Goal: Information Seeking & Learning: Find specific fact

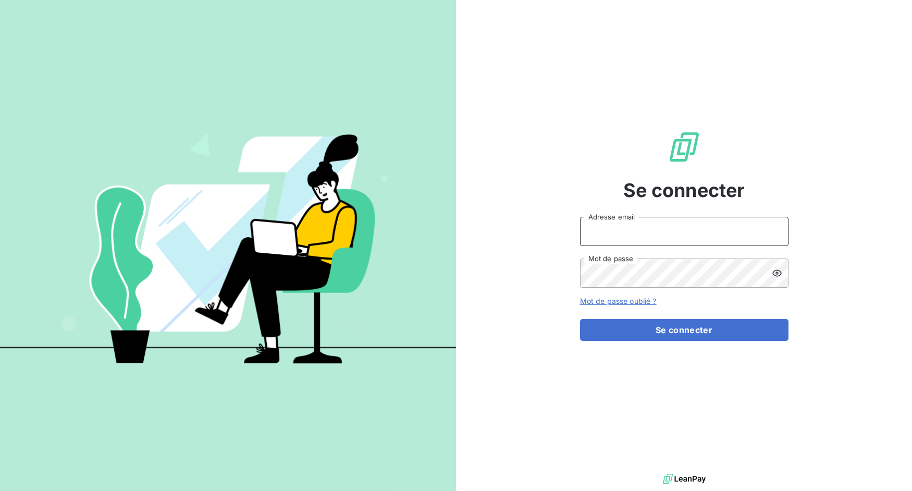
click at [612, 237] on input "Adresse email" at bounding box center [684, 231] width 208 height 29
drag, startPoint x: 618, startPoint y: 230, endPoint x: 678, endPoint y: 235, distance: 60.7
click at [678, 235] on input "admin@3dcelo" at bounding box center [684, 231] width 208 height 29
type input "admin@sonatelfixe"
click at [580, 319] on button "Se connecter" at bounding box center [684, 330] width 208 height 22
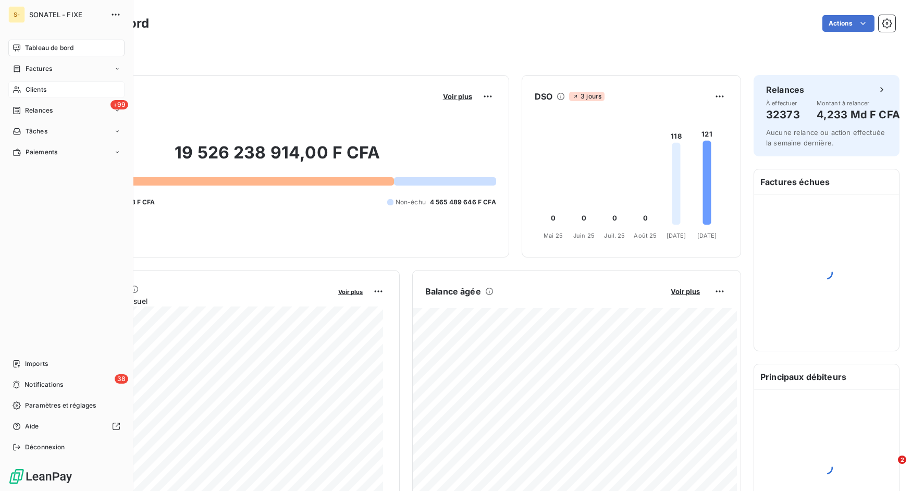
click at [31, 89] on span "Clients" at bounding box center [36, 89] width 21 height 9
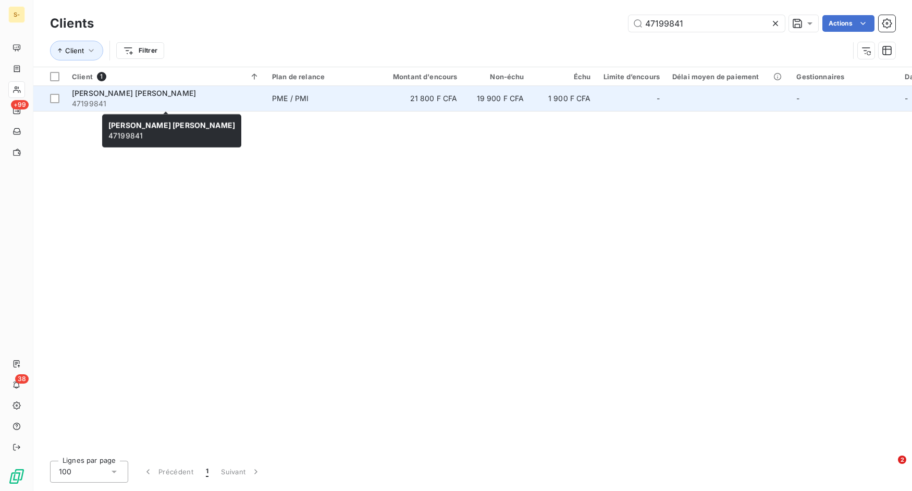
type input "47199841"
click at [194, 96] on div "[PERSON_NAME] [PERSON_NAME]" at bounding box center [166, 93] width 188 height 10
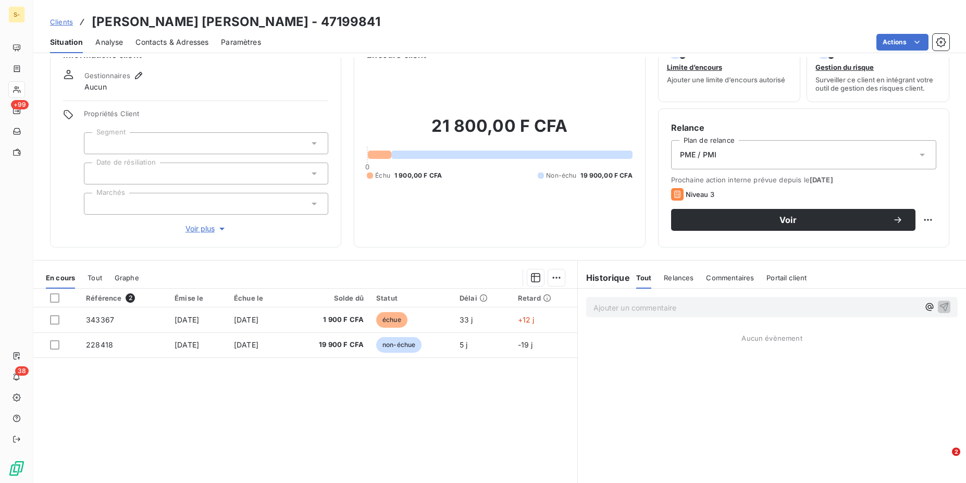
scroll to position [66, 0]
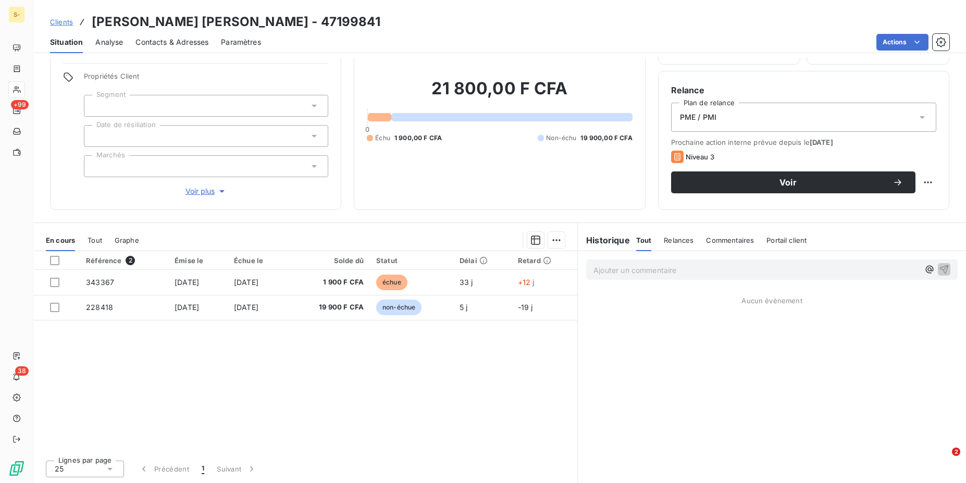
click at [63, 19] on span "Clients" at bounding box center [61, 22] width 23 height 8
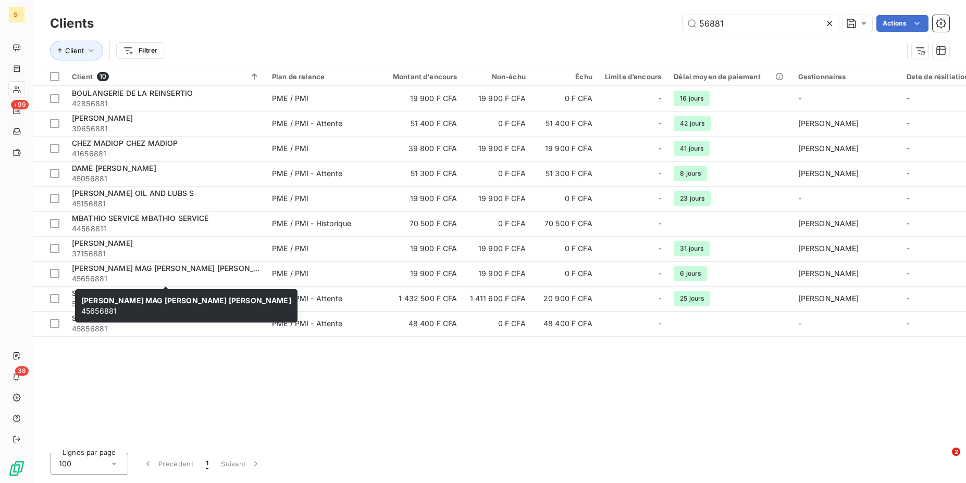
type input "56881"
click at [160, 291] on div "[PERSON_NAME] MAG [PERSON_NAME] [PERSON_NAME] 45656881 [PERSON_NAME][GEOGRAPHIC…" at bounding box center [186, 305] width 222 height 33
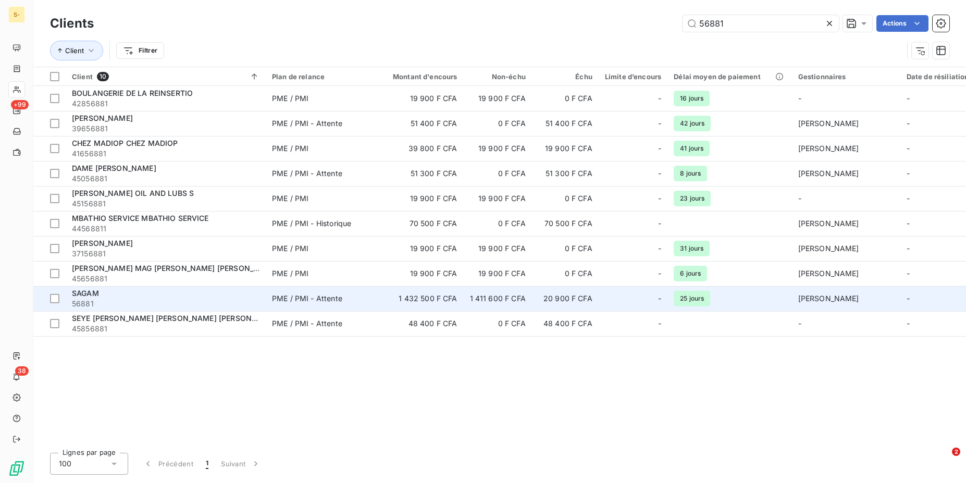
click at [190, 296] on div "SAGAM" at bounding box center [166, 293] width 188 height 10
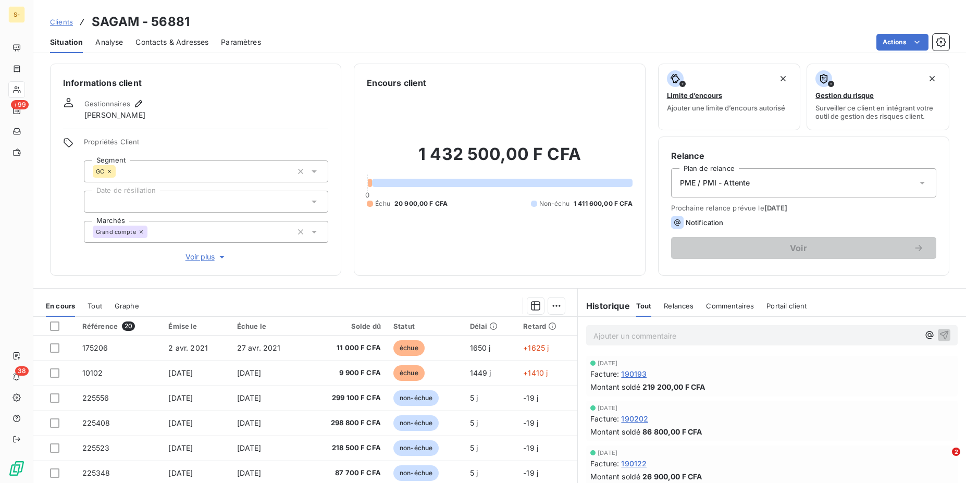
click at [58, 20] on span "Clients" at bounding box center [61, 22] width 23 height 8
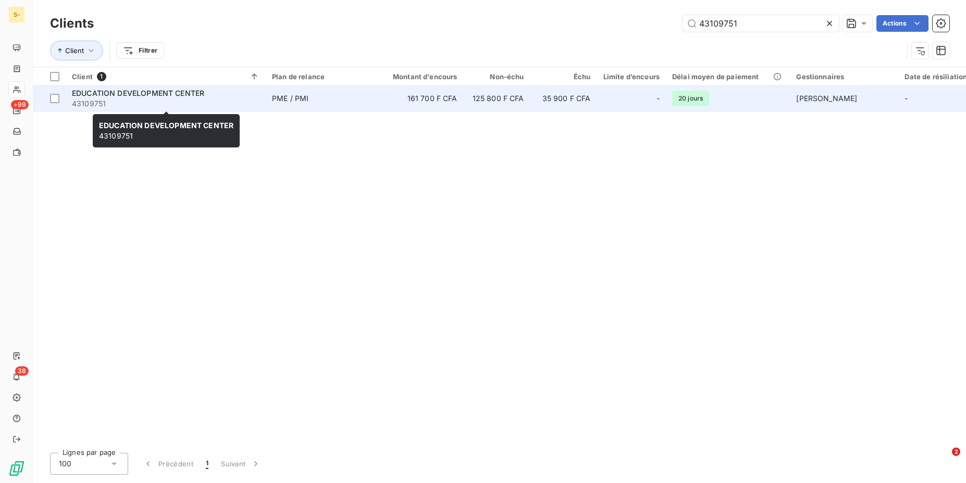
type input "43109751"
click at [194, 92] on span "EDUCATION DEVELOPMENT CENTER" at bounding box center [138, 93] width 132 height 9
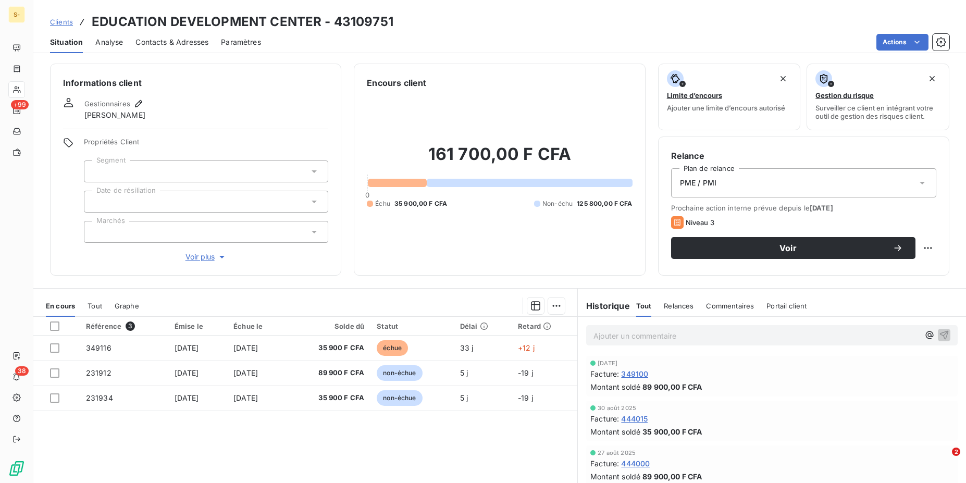
click at [59, 21] on span "Clients" at bounding box center [61, 22] width 23 height 8
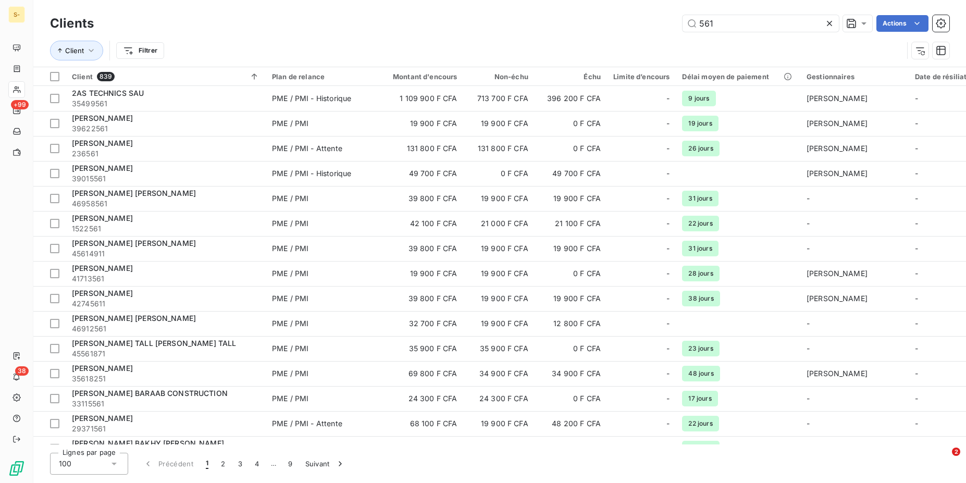
type input "561"
click at [826, 26] on icon at bounding box center [829, 23] width 10 height 10
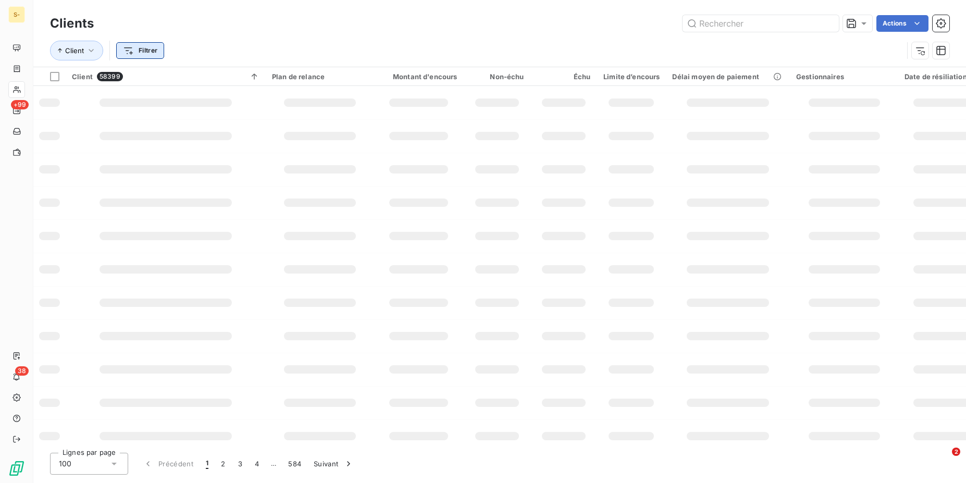
click at [154, 46] on html "S- +99 38 Clients Actions Client Filtrer Client 58399 Plan de relance Montant d…" at bounding box center [483, 241] width 966 height 483
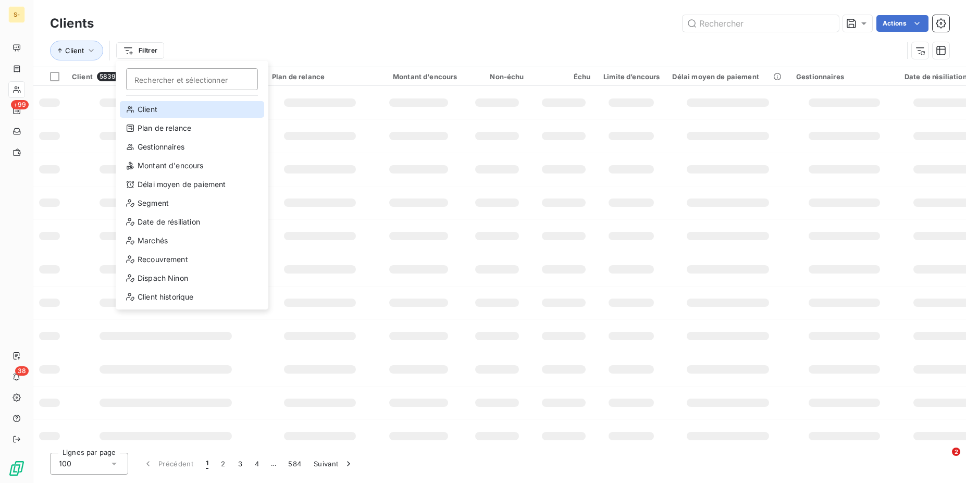
click at [164, 110] on div "Client" at bounding box center [192, 109] width 144 height 17
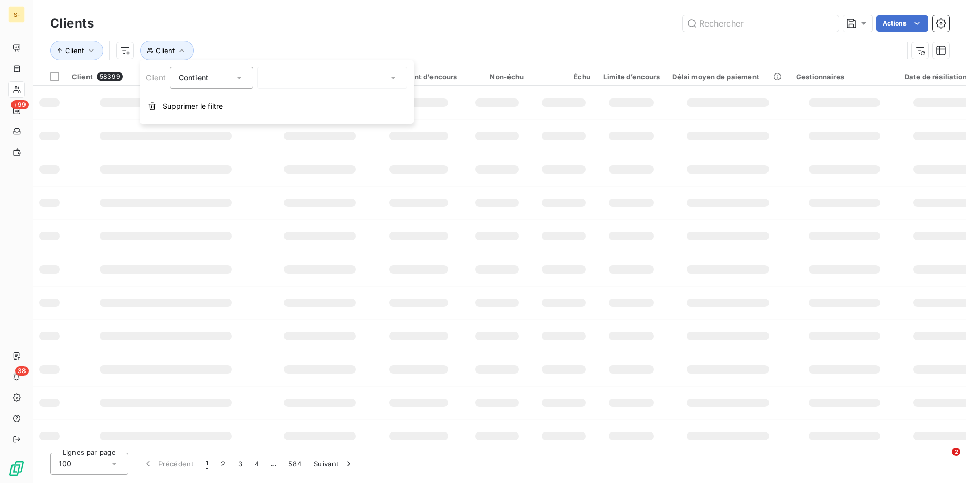
click at [280, 83] on div at bounding box center [332, 78] width 150 height 22
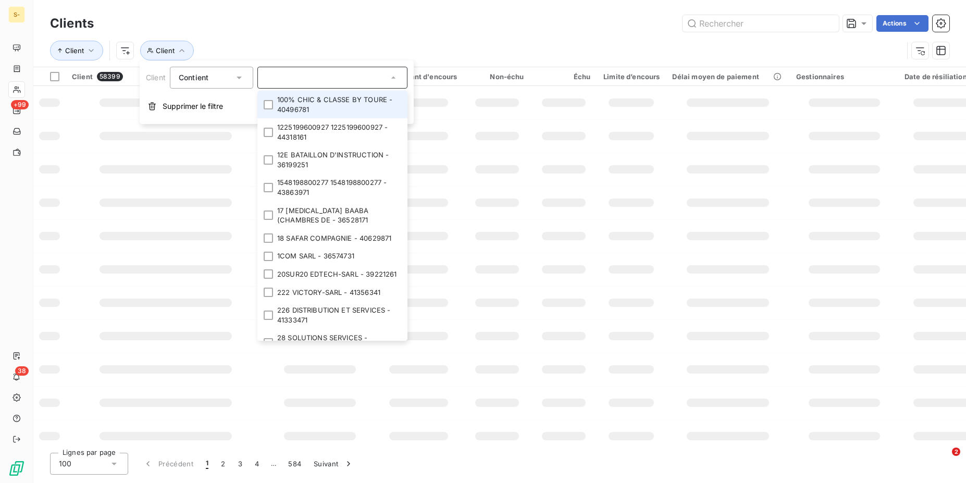
paste input "561"
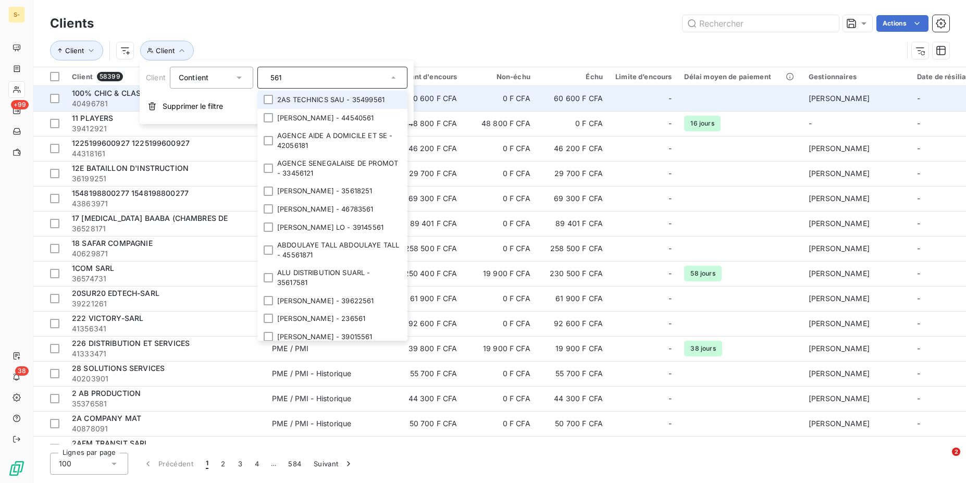
type input "561"
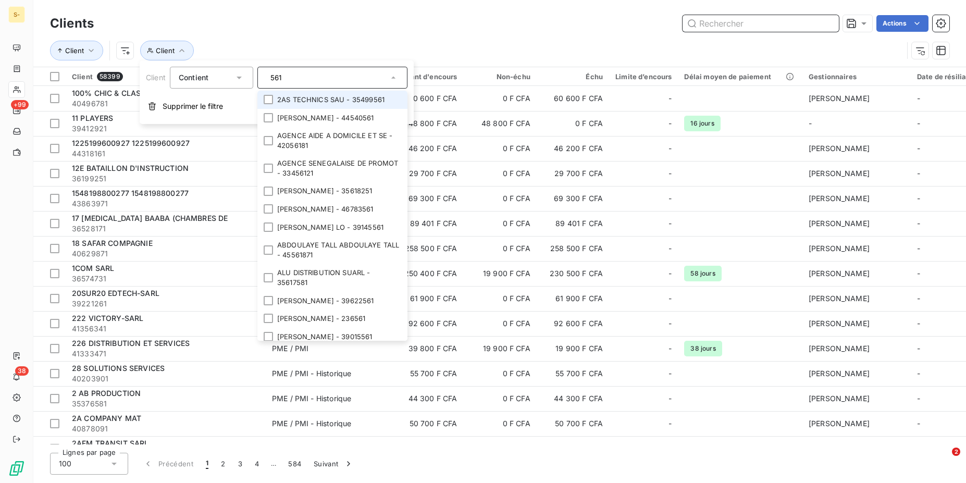
click at [753, 26] on input "text" at bounding box center [761, 23] width 156 height 17
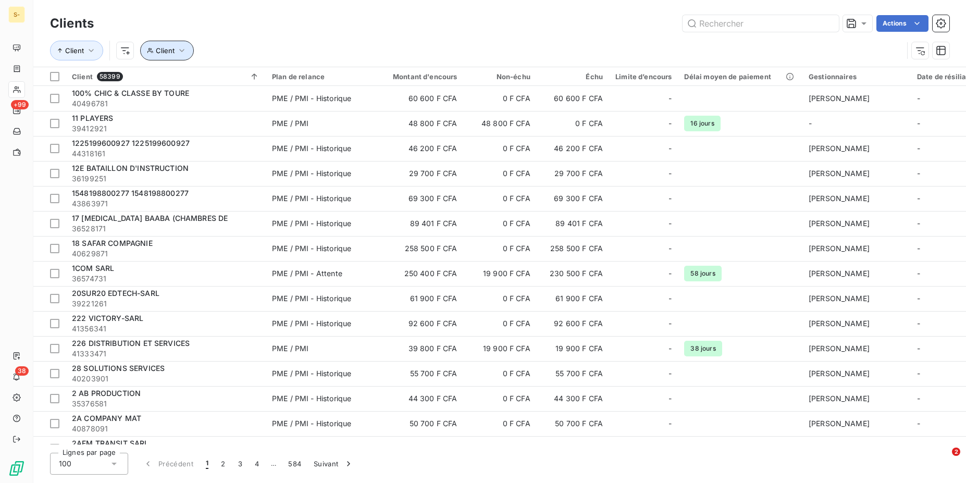
click at [154, 46] on button "Client" at bounding box center [167, 51] width 54 height 20
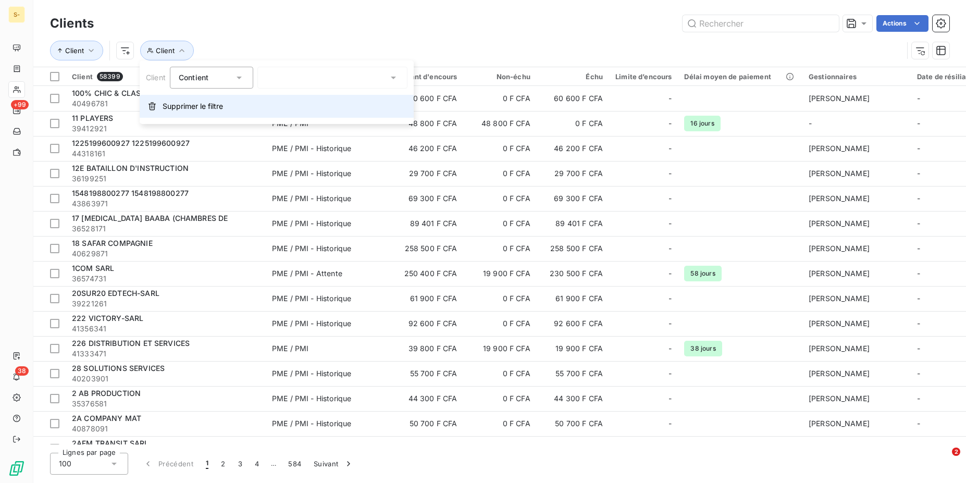
click at [192, 110] on span "Supprimer le filtre" at bounding box center [193, 106] width 60 height 10
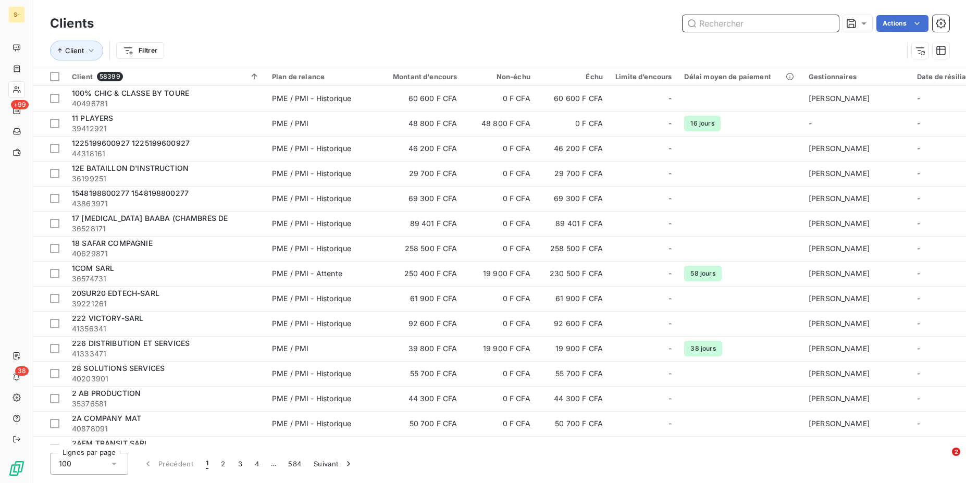
click at [716, 25] on input "text" at bounding box center [761, 23] width 156 height 17
paste input "BANQUE SGSN"
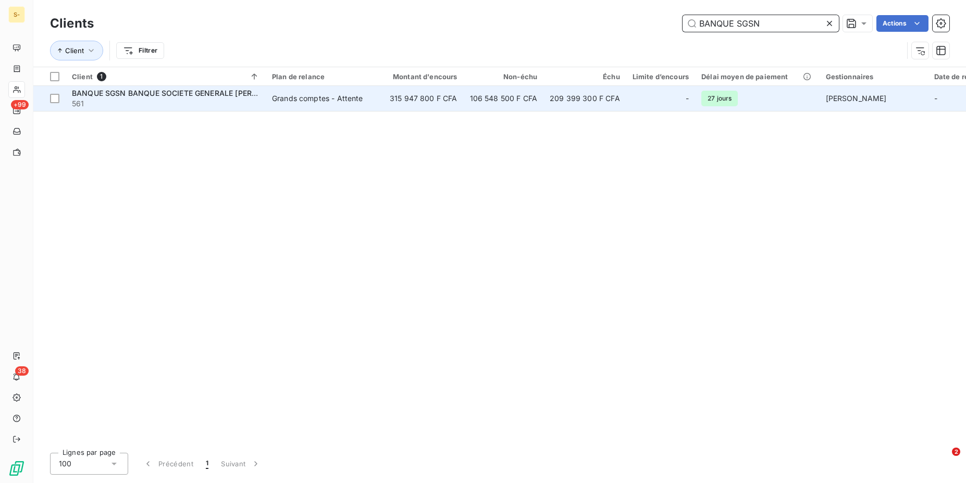
type input "BANQUE SGSN"
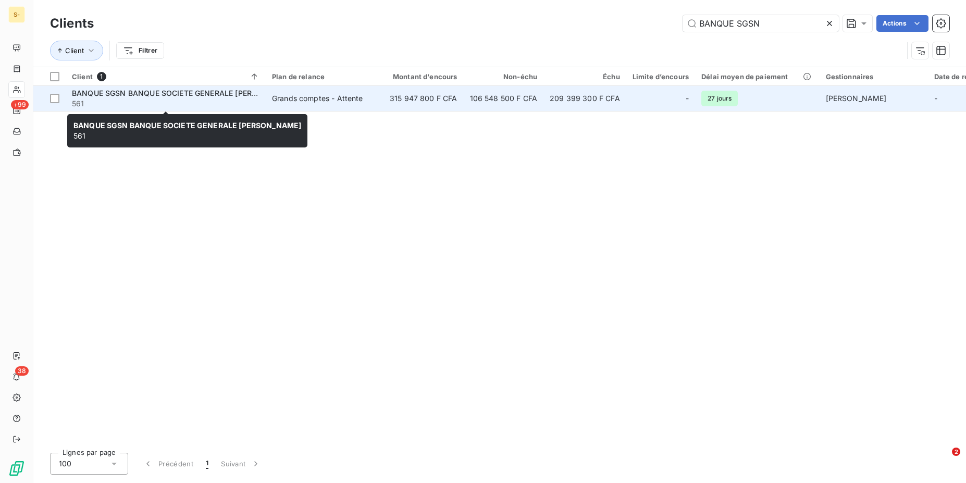
click at [161, 96] on span "BANQUE SGSN BANQUE SOCIETE GENERALE [PERSON_NAME]" at bounding box center [184, 93] width 224 height 9
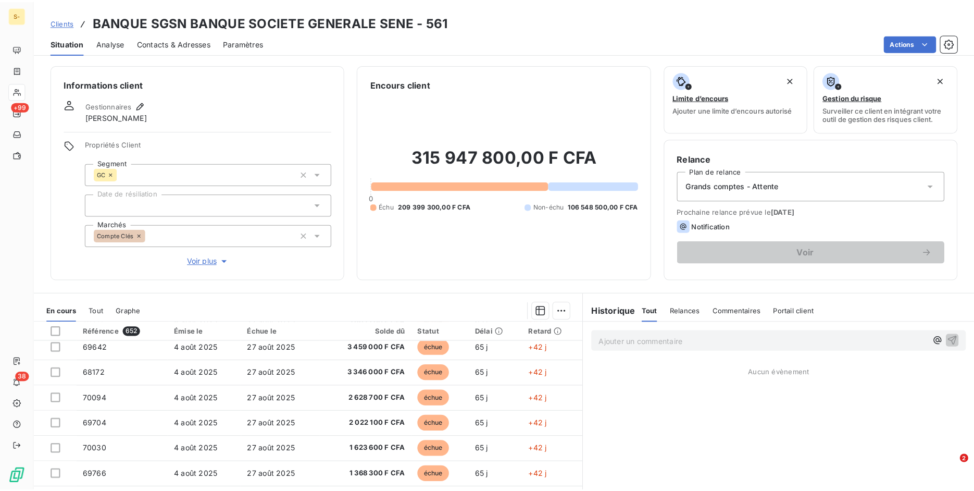
scroll to position [103, 0]
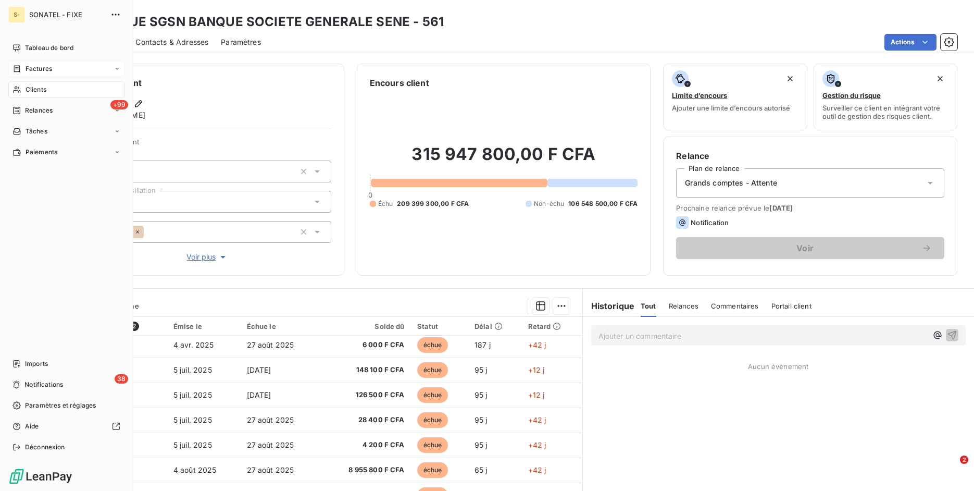
click at [23, 66] on div "Factures" at bounding box center [33, 68] width 40 height 9
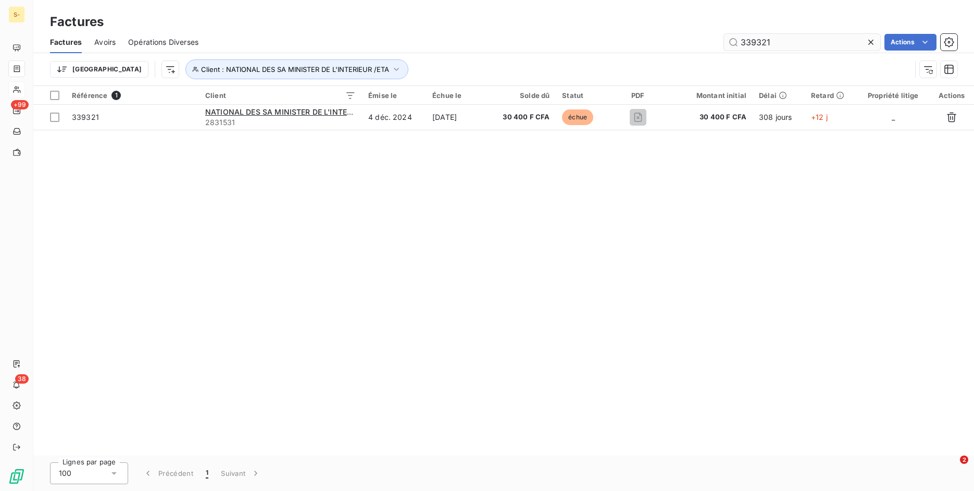
drag, startPoint x: 803, startPoint y: 40, endPoint x: 713, endPoint y: 40, distance: 90.7
click at [724, 40] on input "339321" at bounding box center [802, 42] width 156 height 17
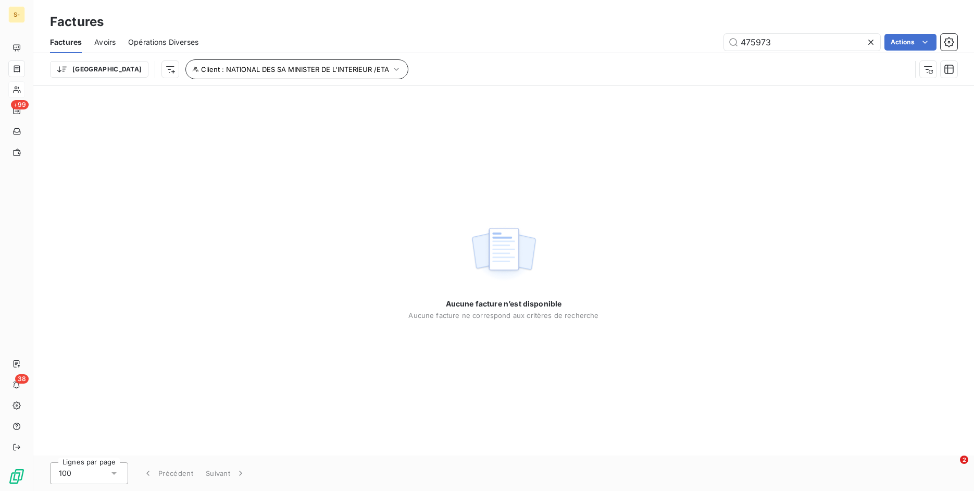
type input "475973"
click at [312, 64] on button "Client : NATIONAL DES SA MINISTER DE L'INTERIEUR /ETA" at bounding box center [296, 69] width 223 height 20
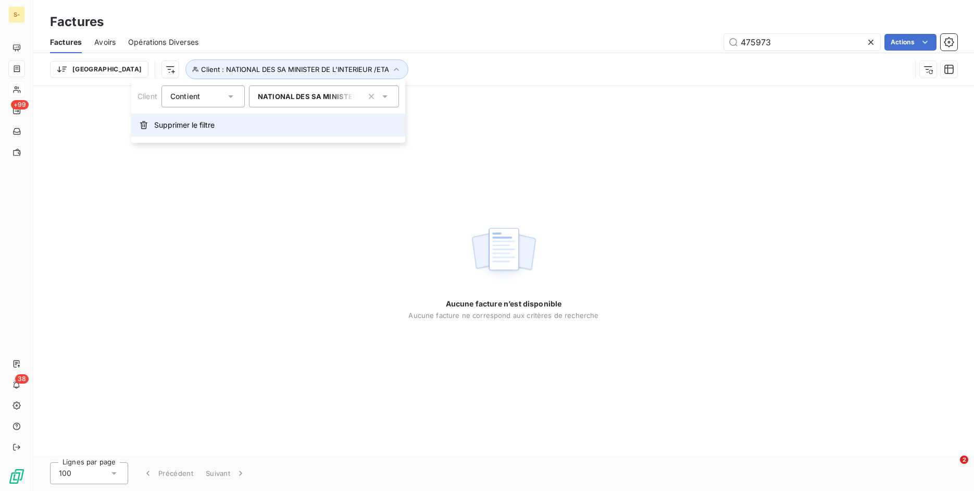
click at [216, 118] on button "Supprimer le filtre" at bounding box center [268, 125] width 274 height 23
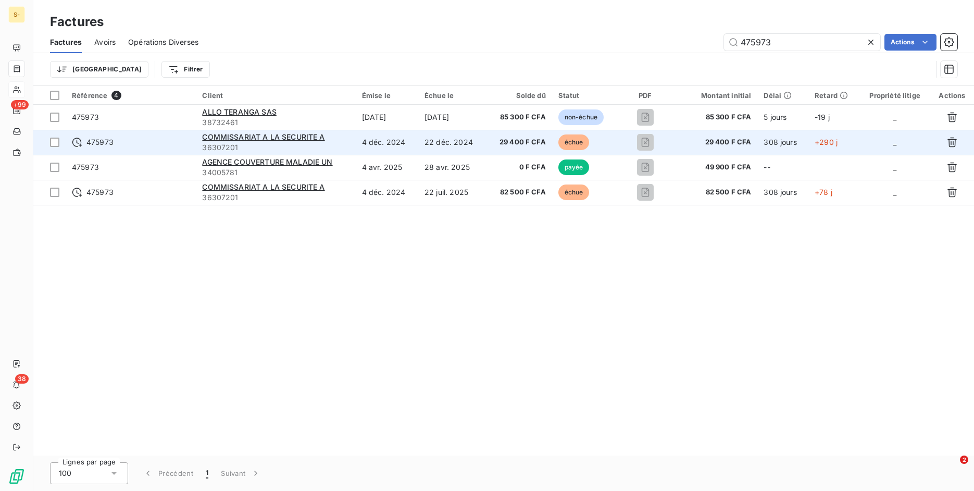
click at [407, 144] on td "4 déc. 2024" at bounding box center [387, 142] width 63 height 25
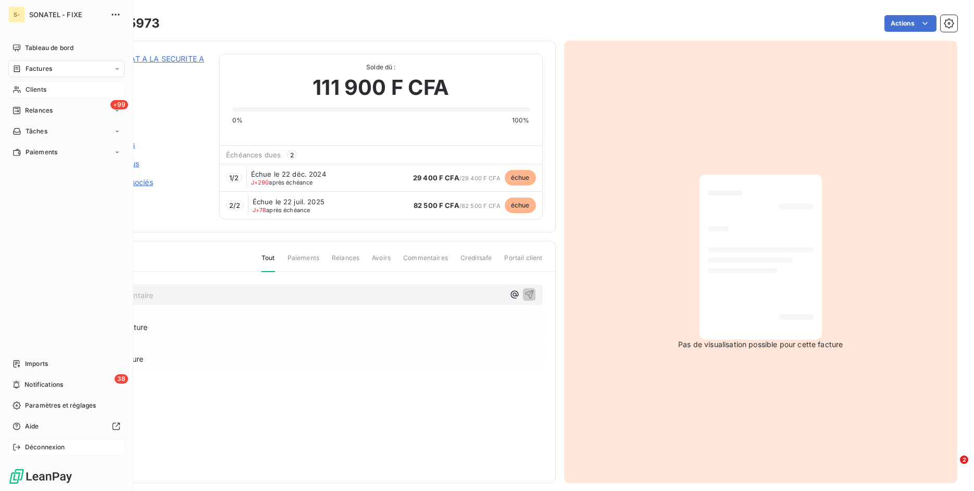
click at [16, 445] on icon at bounding box center [17, 447] width 8 height 8
